Goal: Task Accomplishment & Management: Manage account settings

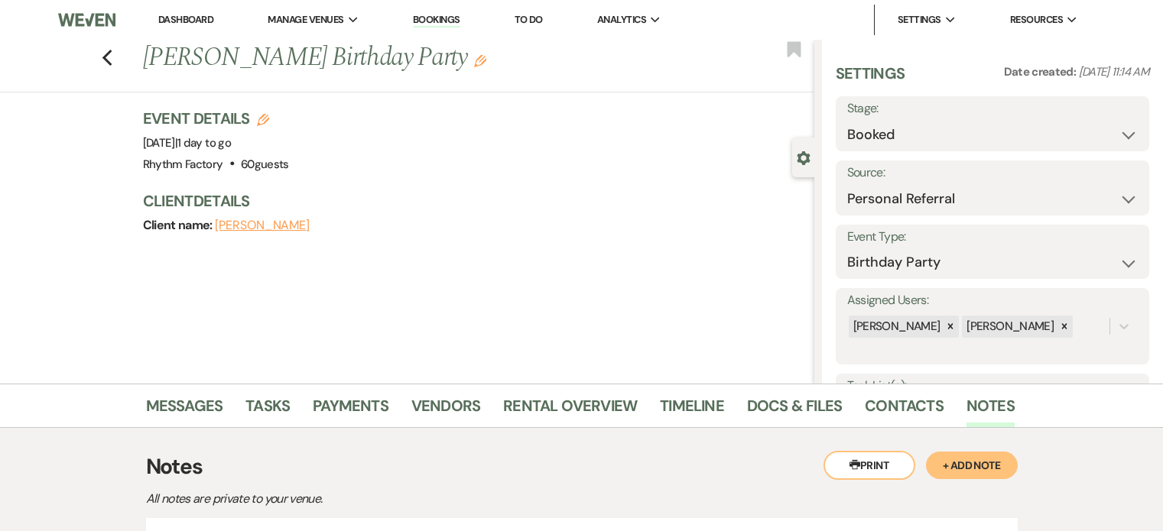
select select "12"
select select "4"
click at [108, 53] on icon "Previous" at bounding box center [107, 58] width 11 height 18
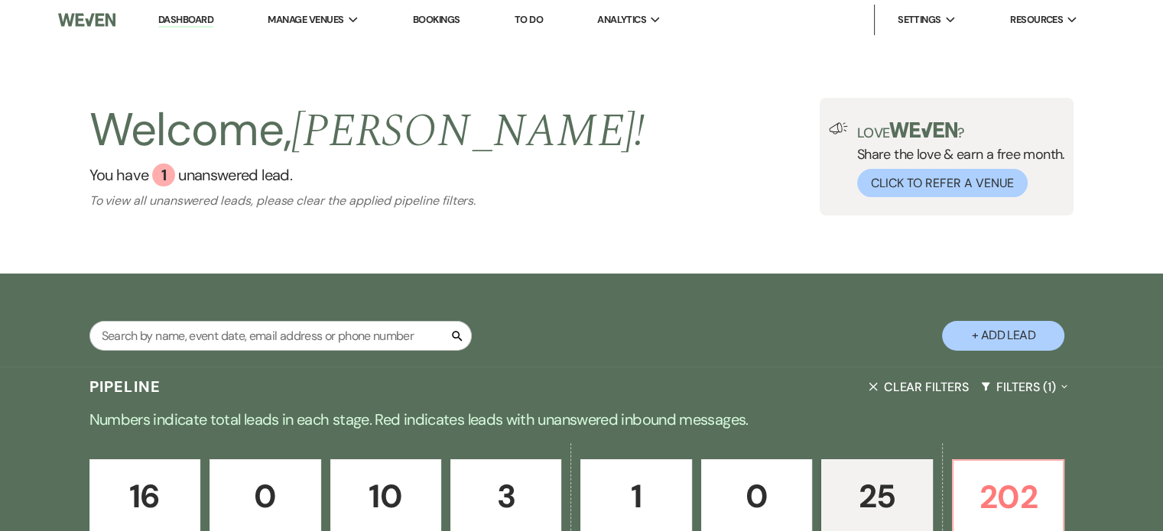
click at [202, 18] on link "Dashboard" at bounding box center [185, 20] width 55 height 15
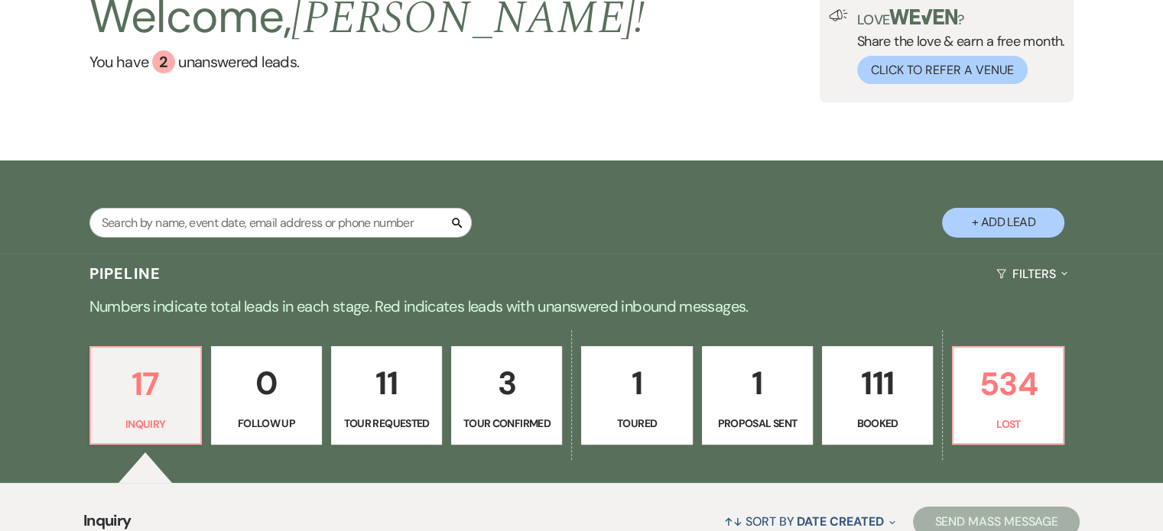
scroll to position [306, 0]
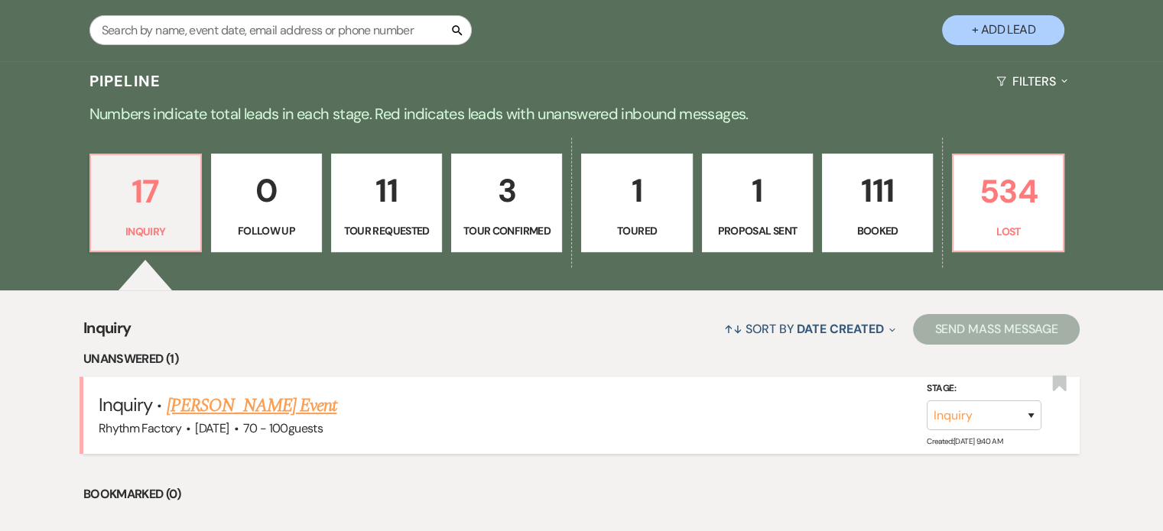
click at [240, 405] on link "[PERSON_NAME] Event" at bounding box center [252, 406] width 171 height 28
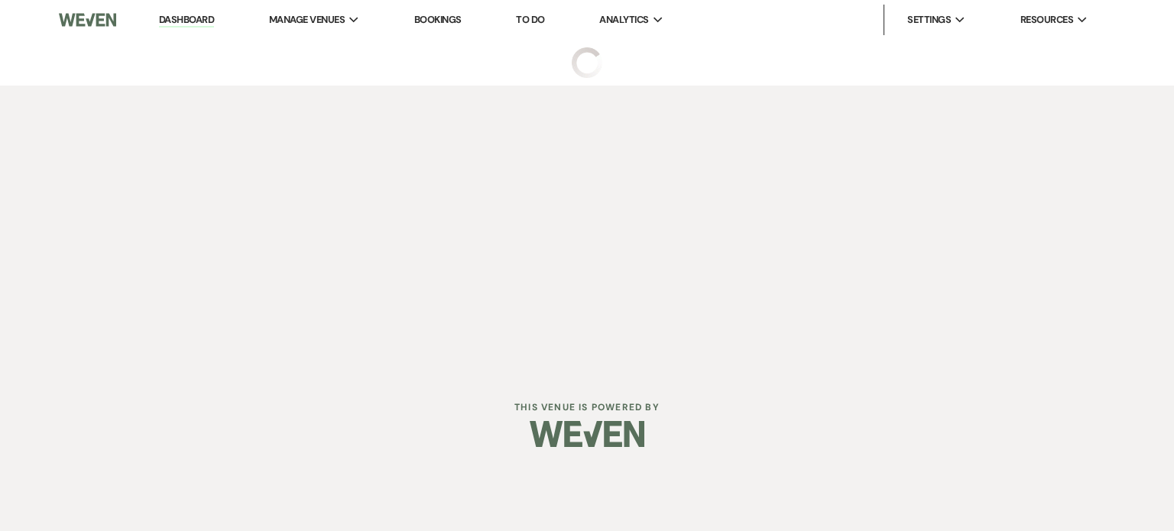
select select "13"
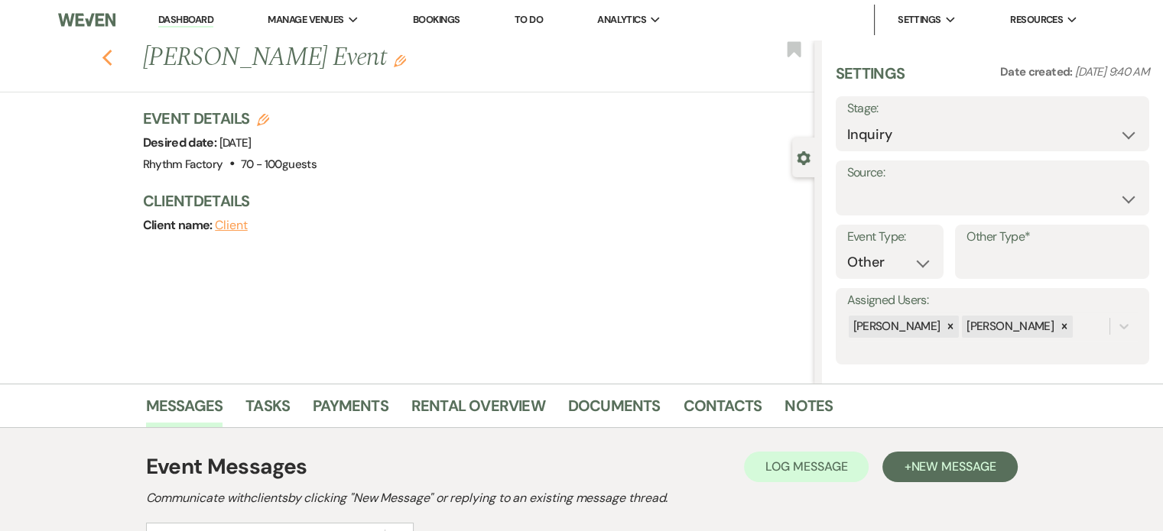
click at [112, 54] on use "button" at bounding box center [107, 58] width 10 height 17
